Goal: Task Accomplishment & Management: Complete application form

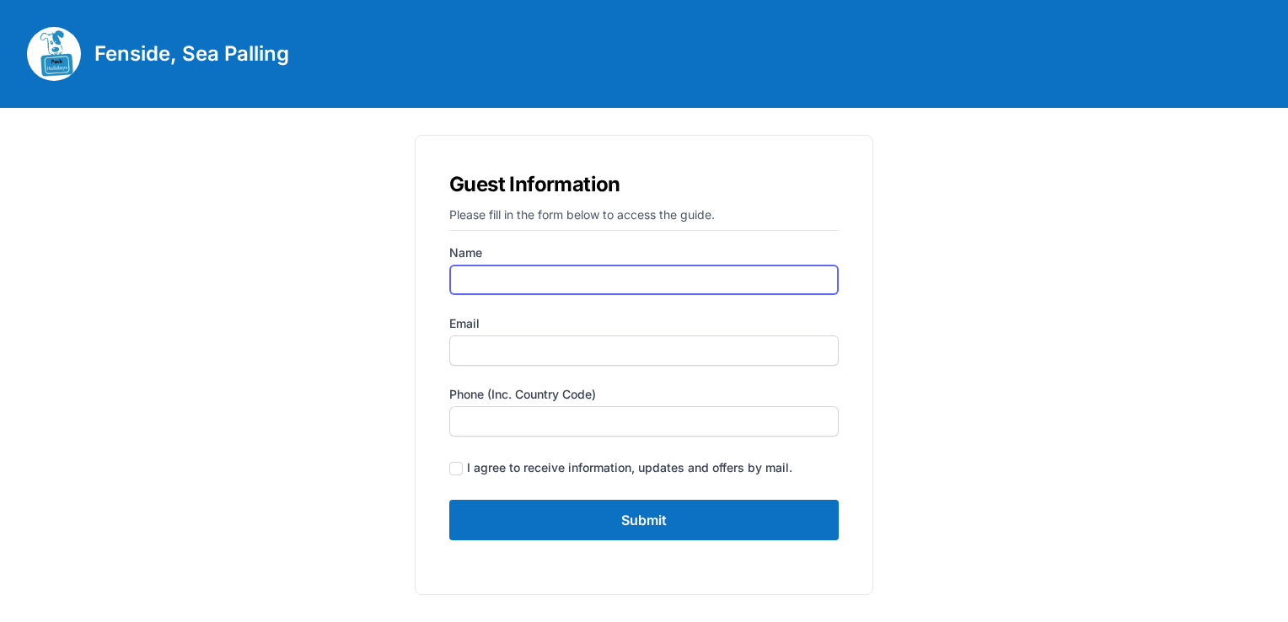
click at [493, 276] on input "Name" at bounding box center [644, 280] width 390 height 30
type input "[PERSON_NAME] [PERSON_NAME]"
type input "[EMAIL_ADDRESS][DOMAIN_NAME]"
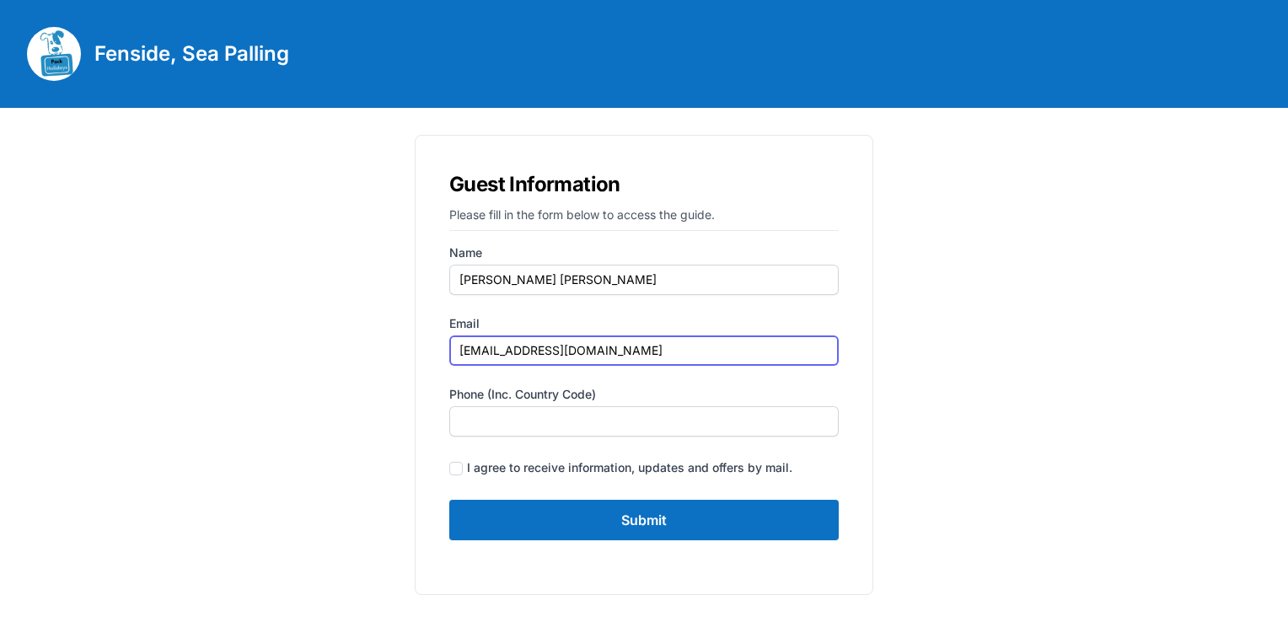
type input "07478802300"
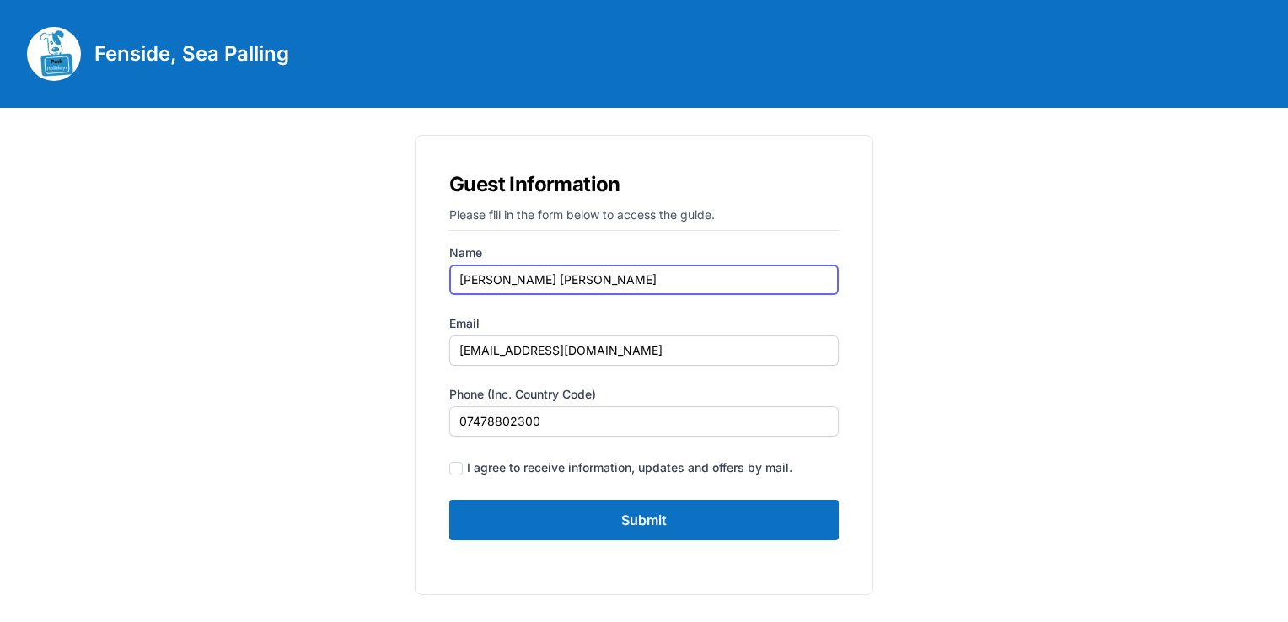
click at [521, 275] on input "[PERSON_NAME] [PERSON_NAME]" at bounding box center [644, 280] width 390 height 30
type input "[PERSON_NAME]"
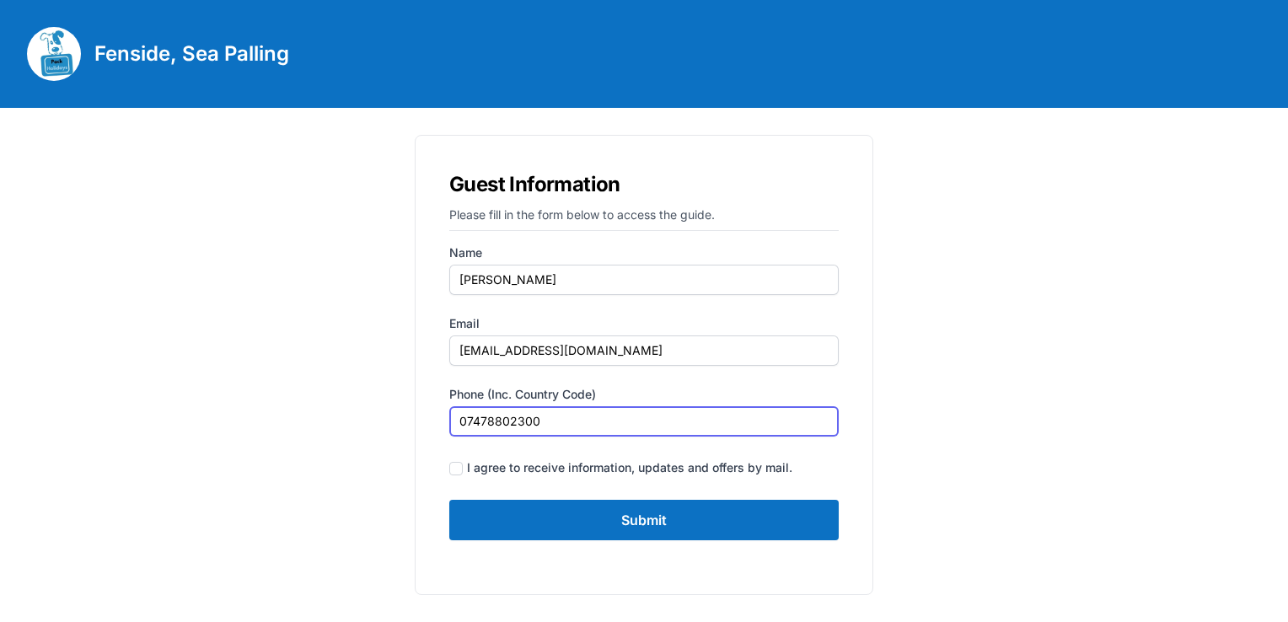
click at [601, 424] on input "07478802300" at bounding box center [644, 421] width 390 height 30
type input "07514473052"
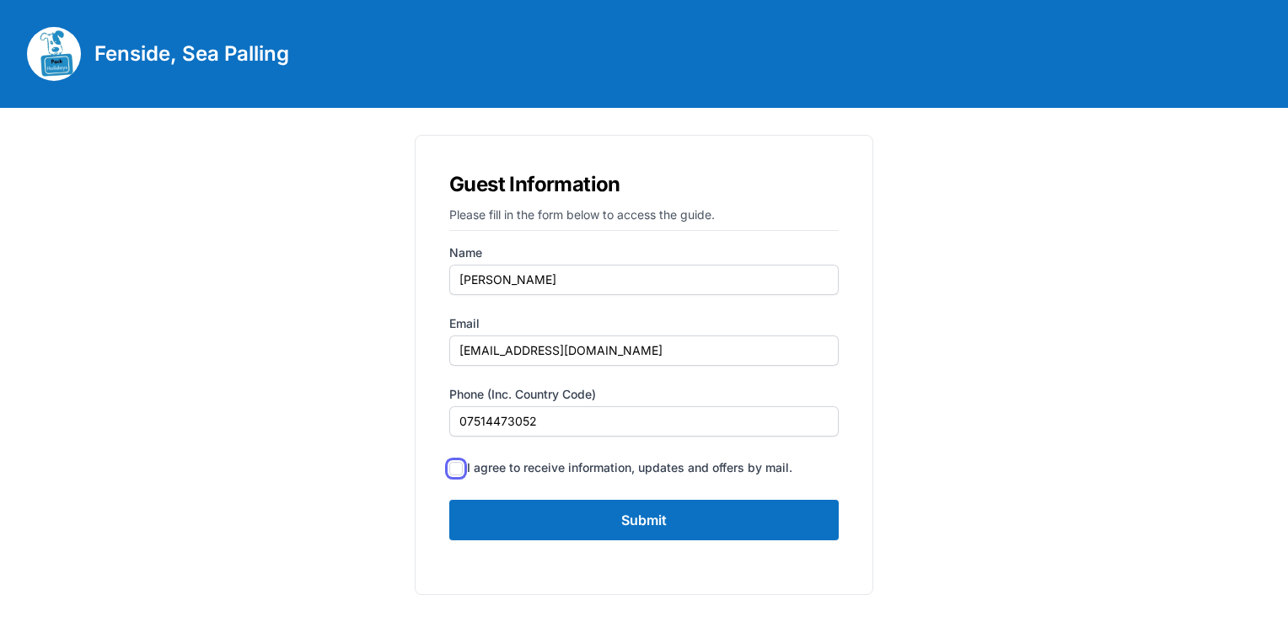
click at [459, 468] on input "checkbox" at bounding box center [455, 468] width 13 height 13
checkbox input "true"
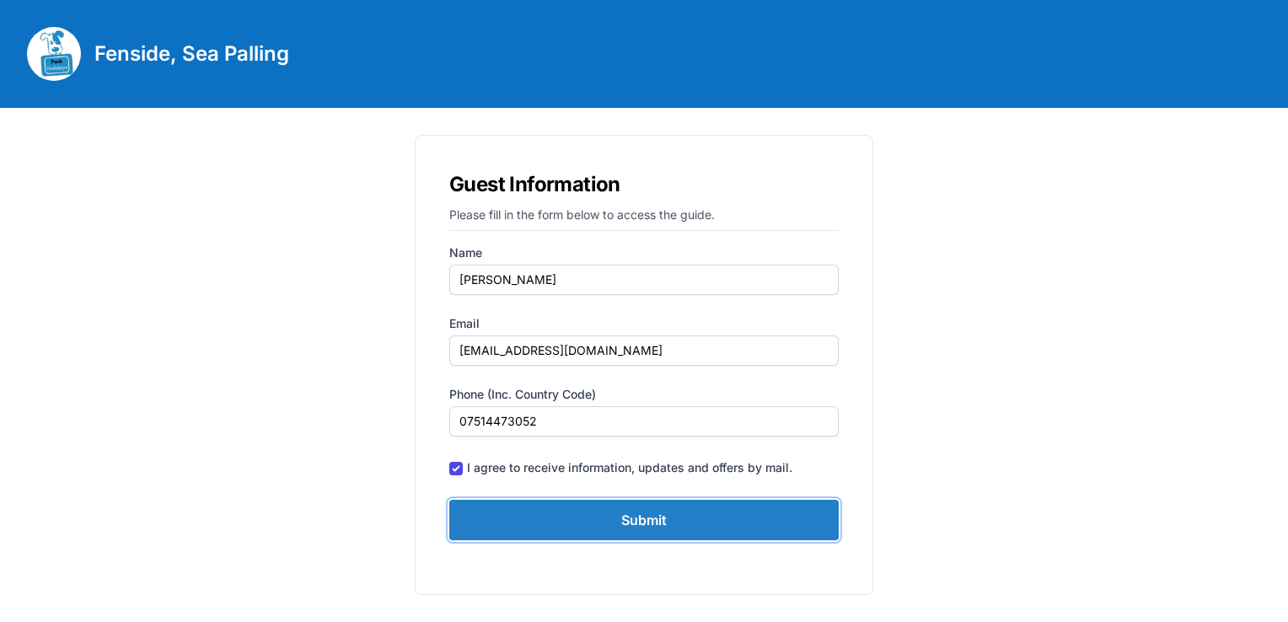
click at [514, 524] on input "Submit" at bounding box center [644, 520] width 390 height 40
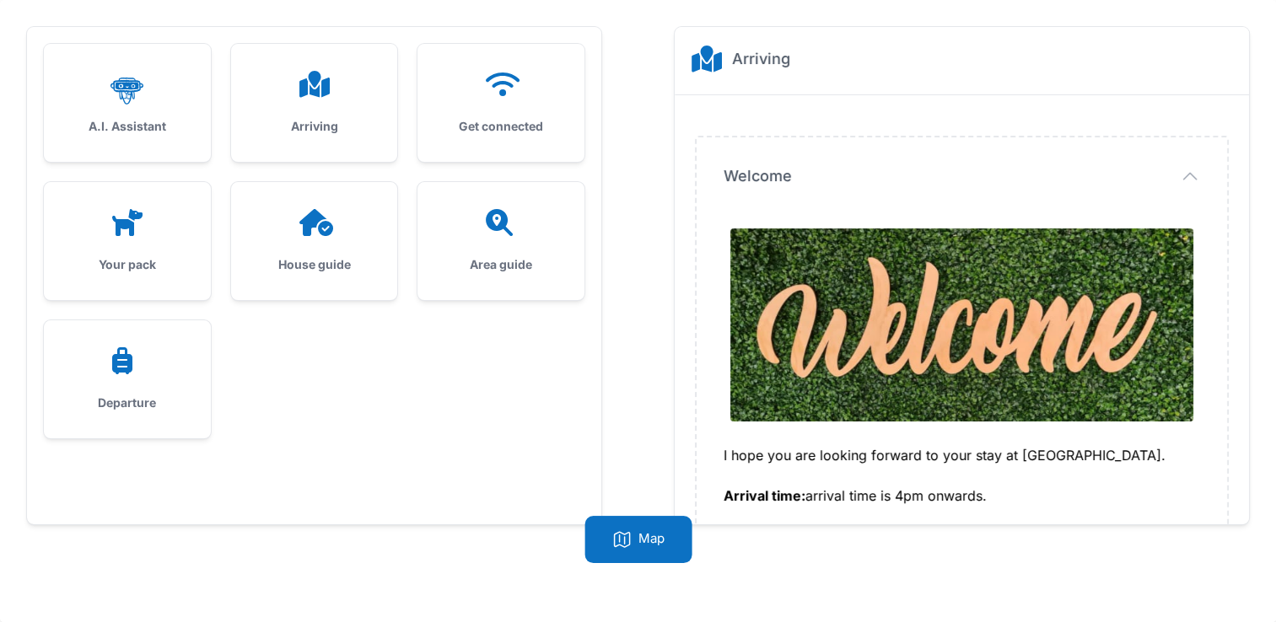
scroll to position [74, 0]
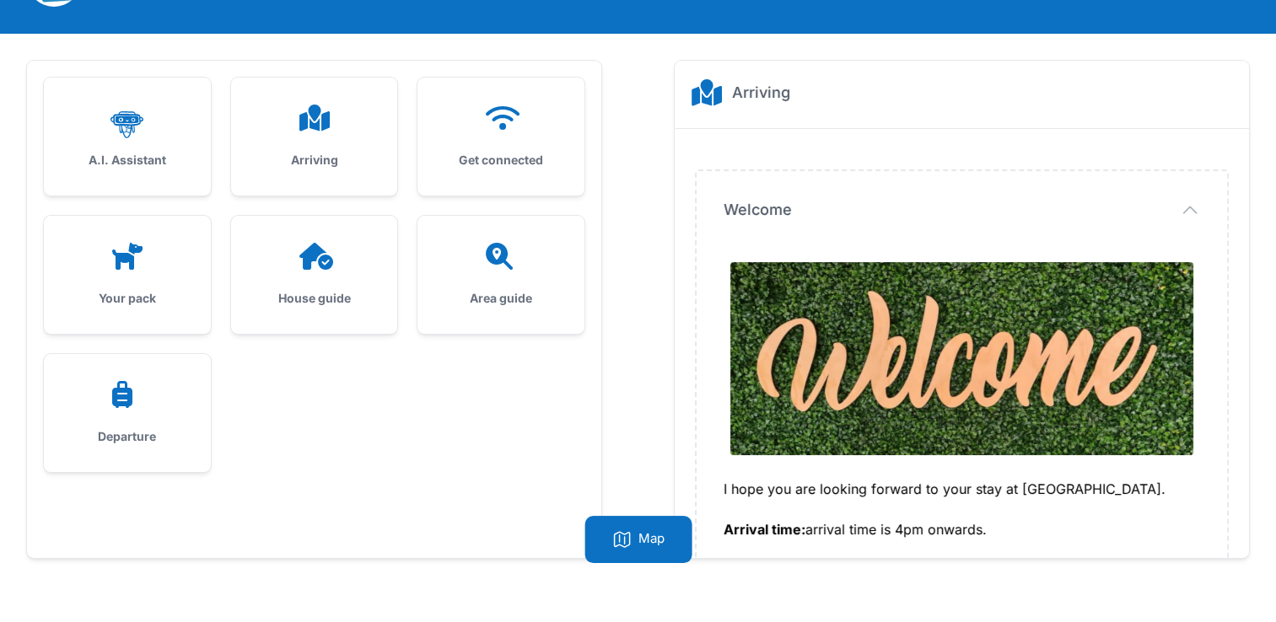
click at [289, 146] on div "Arriving" at bounding box center [314, 137] width 167 height 118
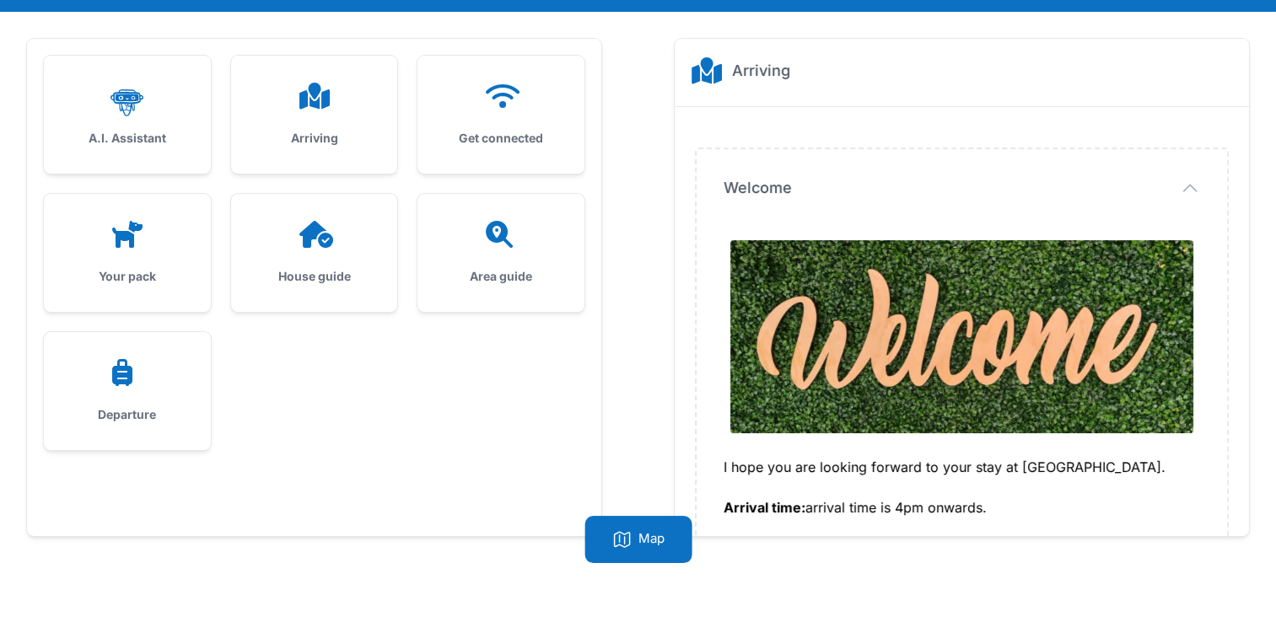
scroll to position [108, 0]
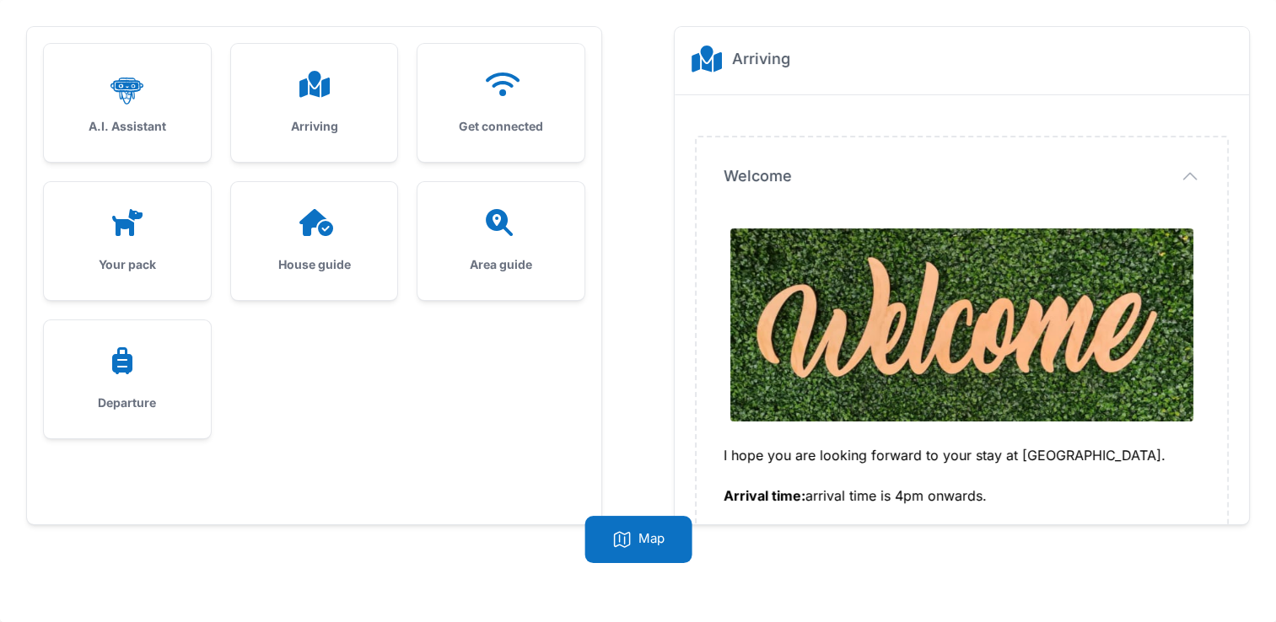
click at [325, 88] on icon at bounding box center [314, 84] width 30 height 27
click at [1191, 174] on icon "button" at bounding box center [1190, 176] width 13 height 7
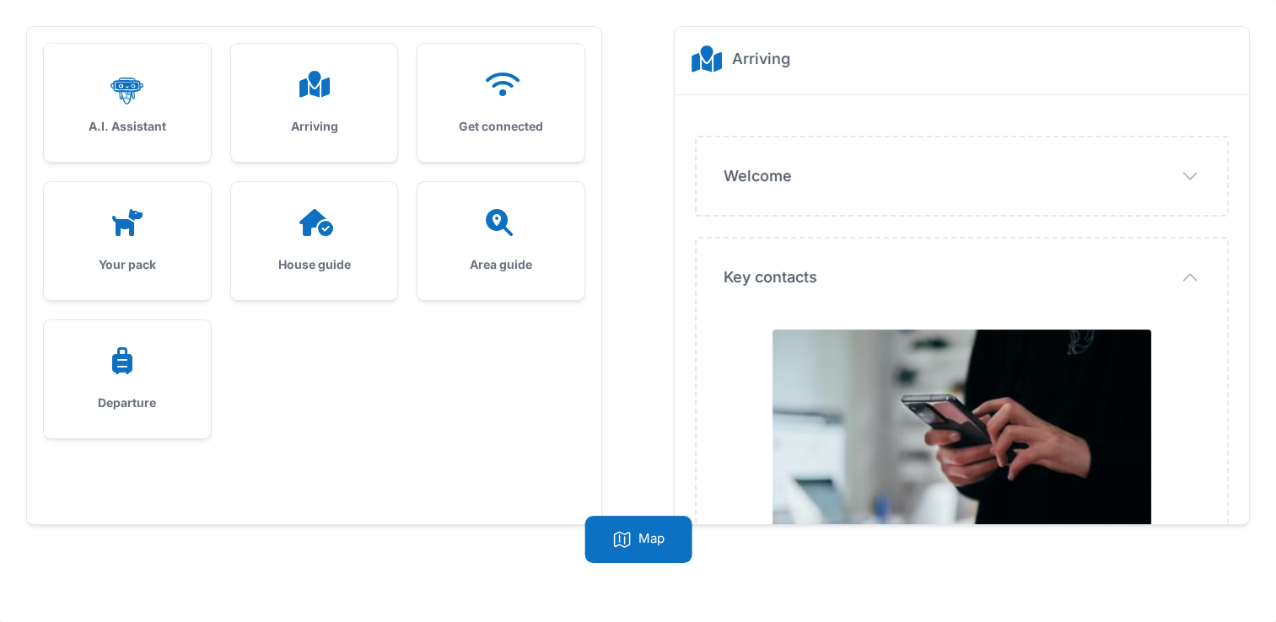
click at [0, 0] on icon "button" at bounding box center [0, 0] width 0 height 0
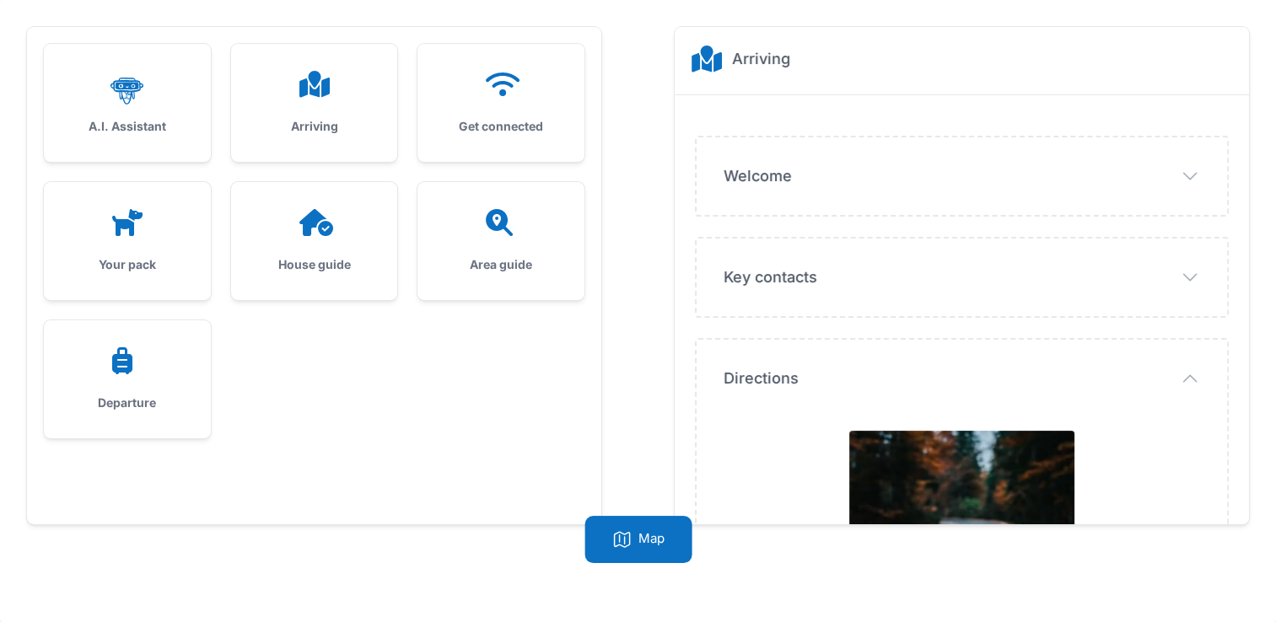
click at [0, 0] on icon "button" at bounding box center [0, 0] width 0 height 0
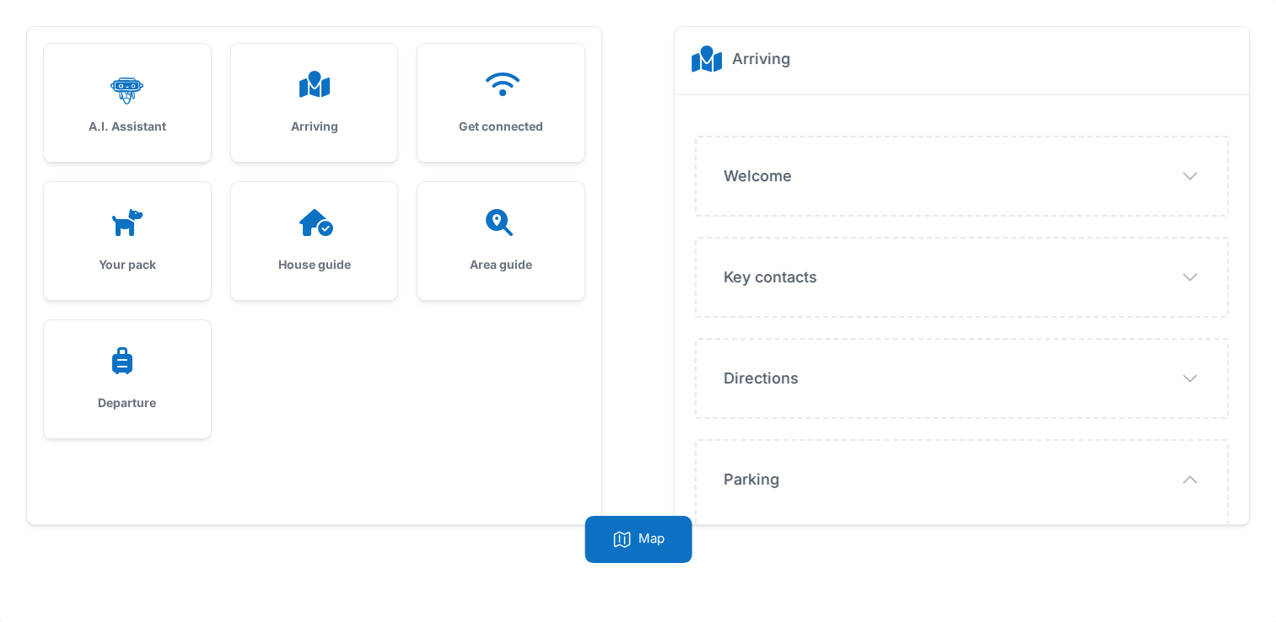
click at [0, 0] on icon "button" at bounding box center [0, 0] width 0 height 0
click at [1190, 186] on icon "button" at bounding box center [1190, 176] width 20 height 20
click at [0, 0] on span "Parking" at bounding box center [0, 0] width 0 height 0
click at [1186, 186] on icon "button" at bounding box center [1190, 176] width 20 height 20
drag, startPoint x: 1248, startPoint y: 360, endPoint x: 1229, endPoint y: 187, distance: 173.8
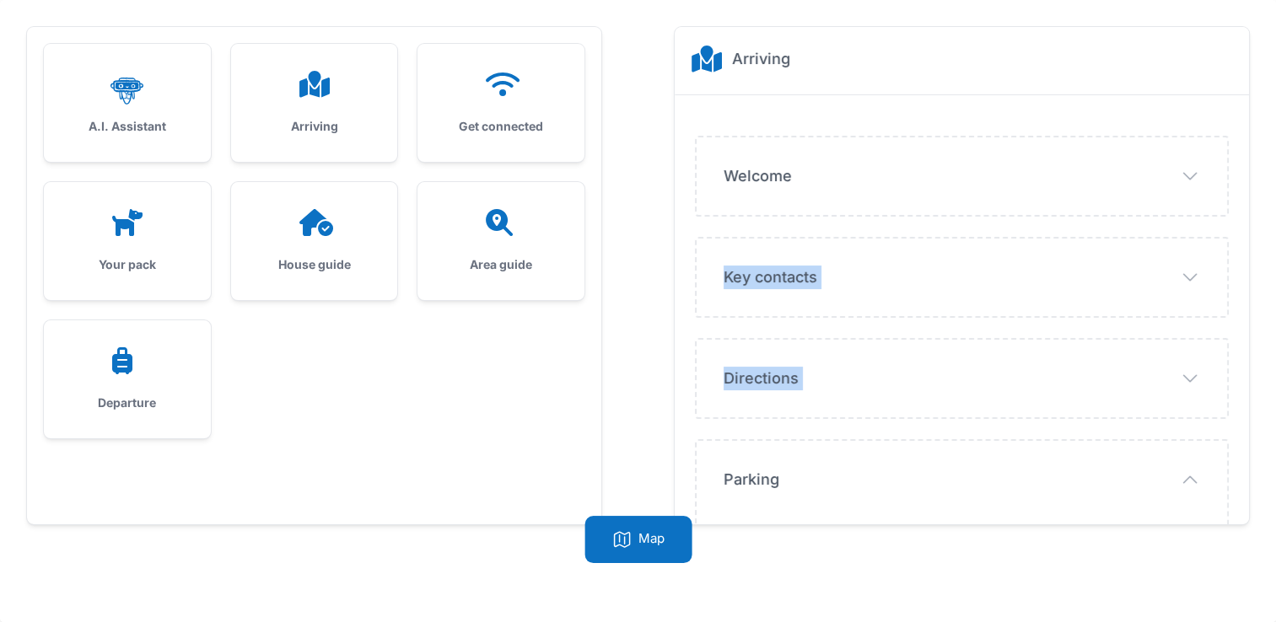
click at [301, 379] on ul ".cls-1 { stroke-width: 0px; } A.I. Assistant Arriving Get connected Your pack" at bounding box center [314, 241] width 540 height 395
click at [287, 261] on h3 "House guide" at bounding box center [314, 264] width 113 height 17
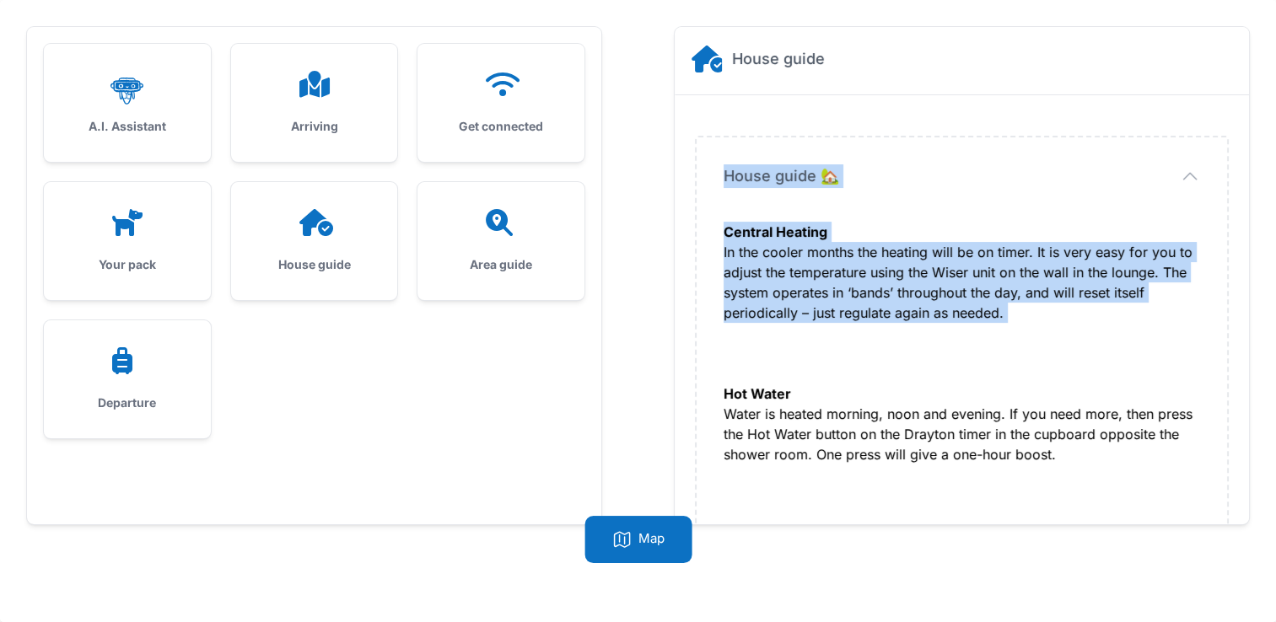
drag, startPoint x: 1246, startPoint y: 359, endPoint x: 1163, endPoint y: 83, distance: 288.1
click at [1001, 165] on button "House guide 🏡" at bounding box center [961, 176] width 476 height 24
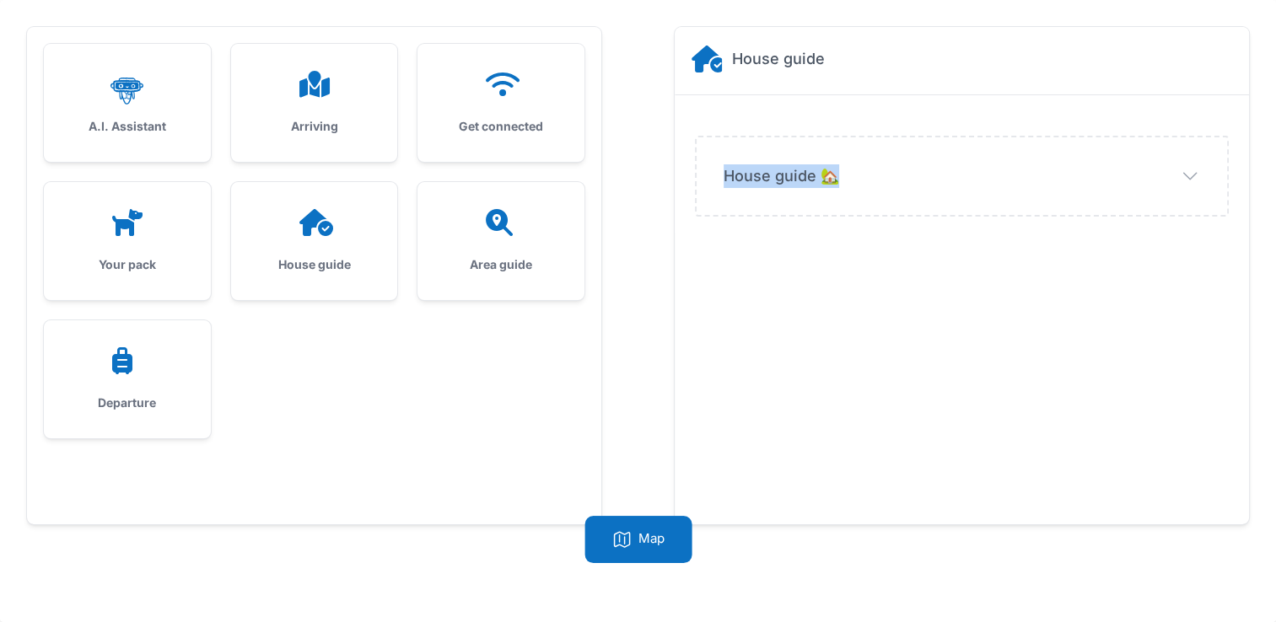
click at [1191, 176] on icon "button" at bounding box center [1190, 176] width 20 height 20
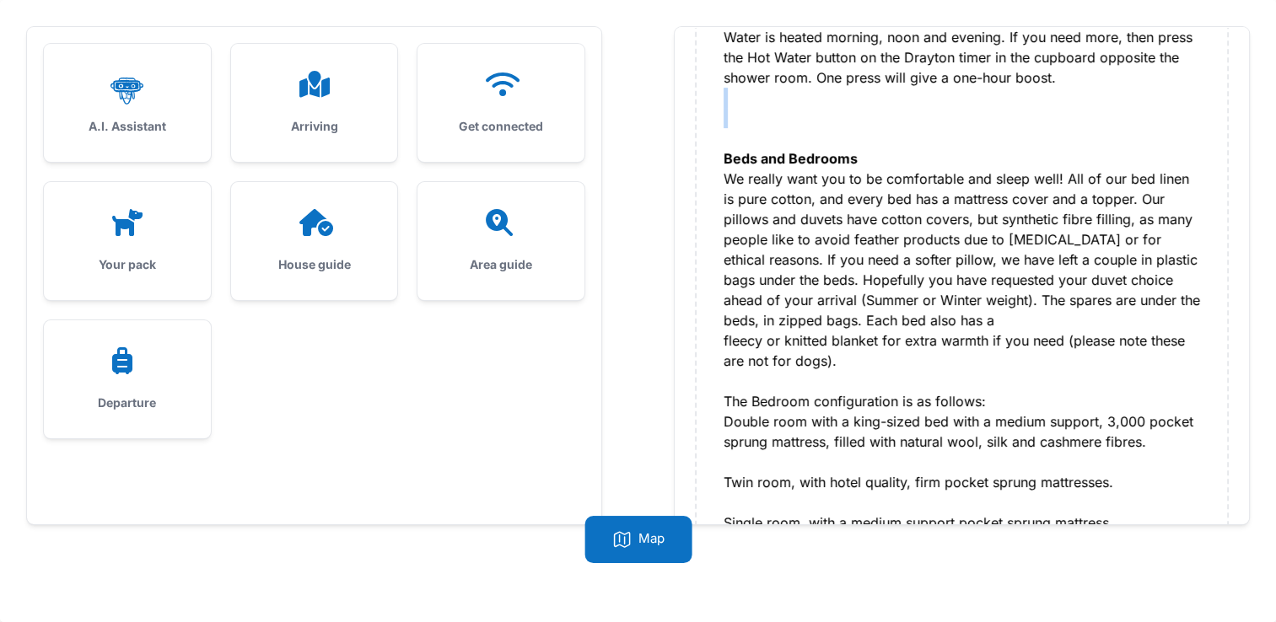
scroll to position [438, 0]
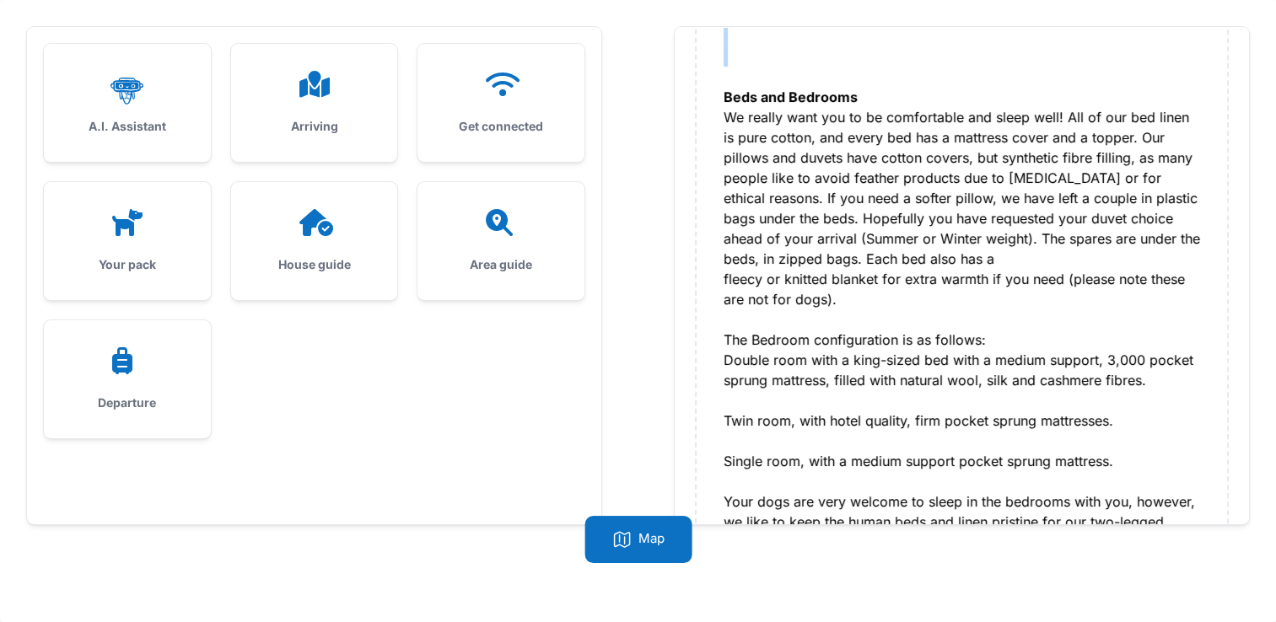
click at [365, 113] on div "Arriving" at bounding box center [314, 103] width 167 height 118
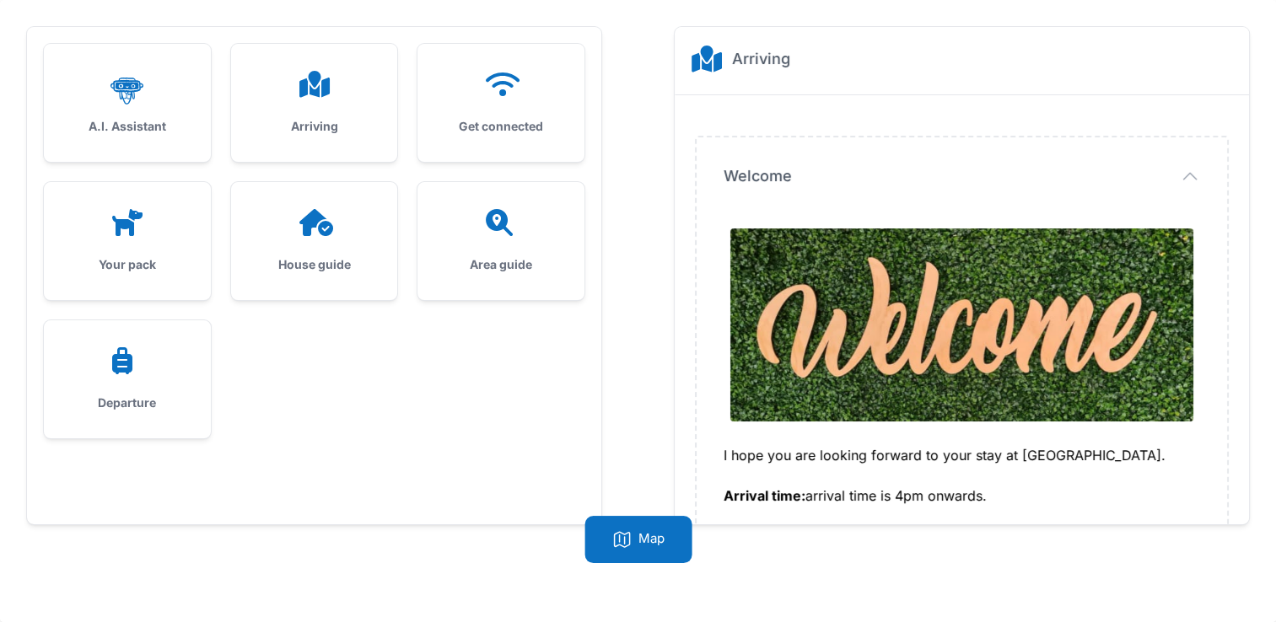
click at [836, 164] on button "Welcome" at bounding box center [961, 176] width 476 height 24
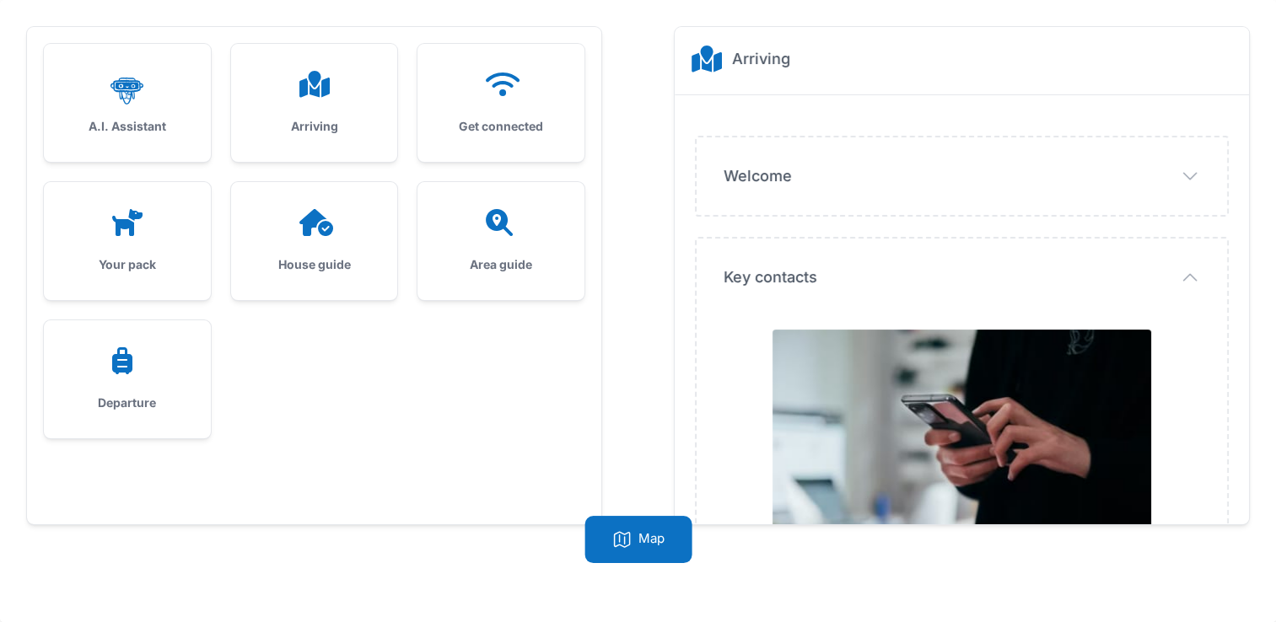
click at [1187, 180] on icon "button" at bounding box center [1190, 176] width 20 height 20
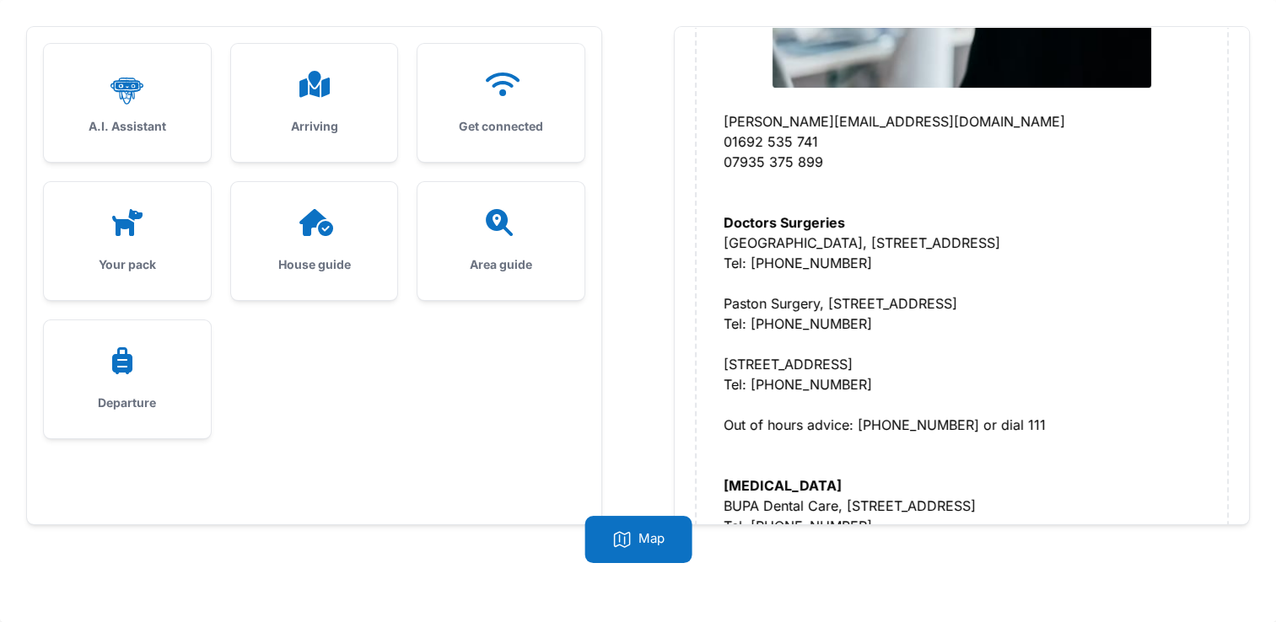
scroll to position [2395, 0]
